Goal: Task Accomplishment & Management: Use online tool/utility

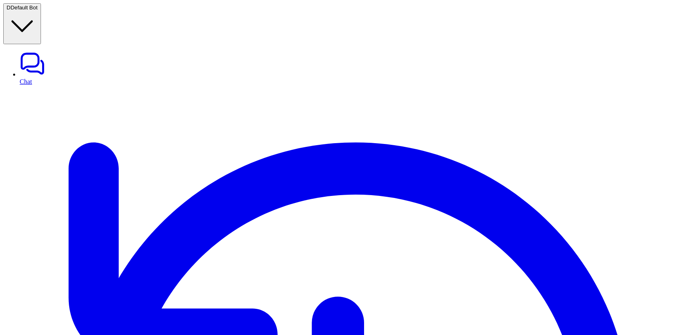
type input "*"
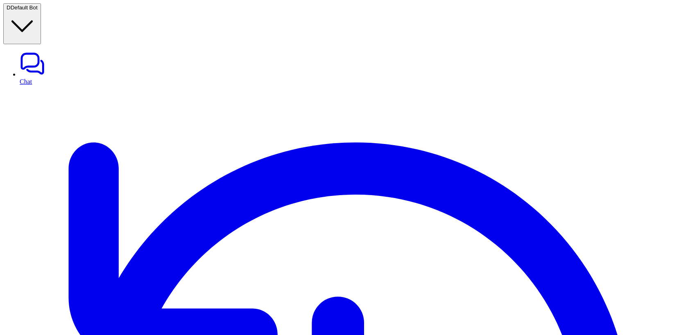
type input "***"
